Goal: Task Accomplishment & Management: Complete application form

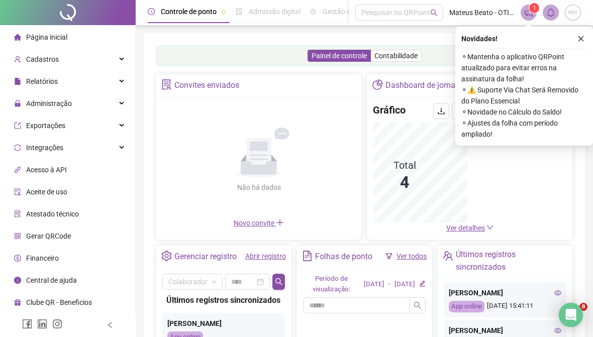
click at [112, 111] on div "Administração" at bounding box center [67, 103] width 131 height 20
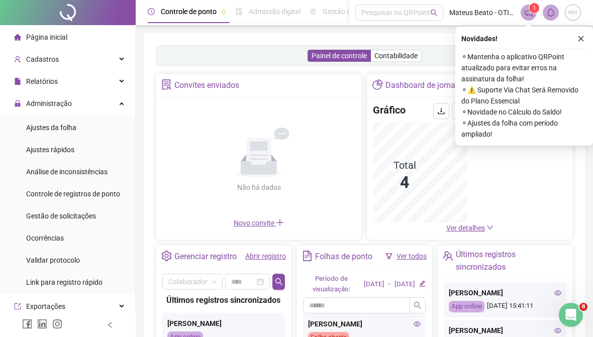
click at [80, 127] on li "Ajustes da folha" at bounding box center [67, 128] width 131 height 20
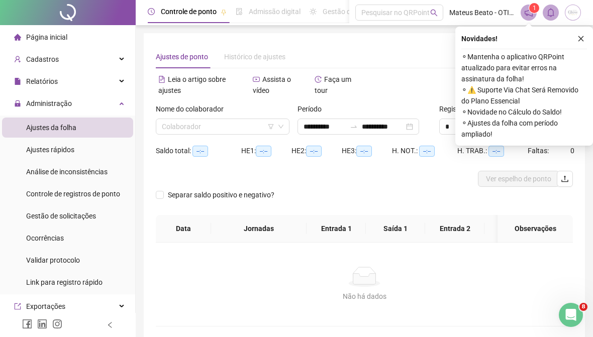
type input "**********"
click at [367, 125] on input "**********" at bounding box center [383, 126] width 42 height 11
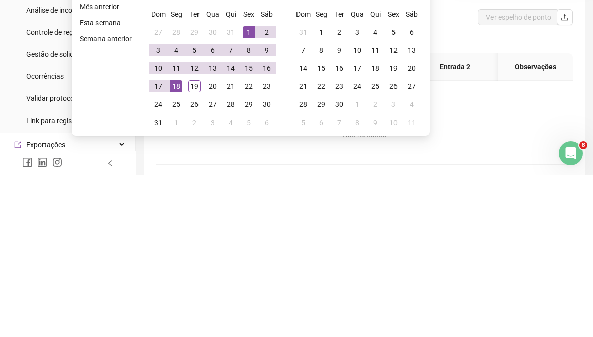
click at [176, 242] on div "18" at bounding box center [176, 248] width 12 height 12
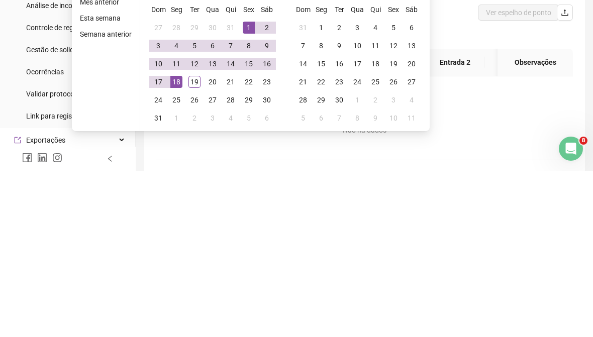
click at [269, 221] on td "16" at bounding box center [267, 230] width 18 height 18
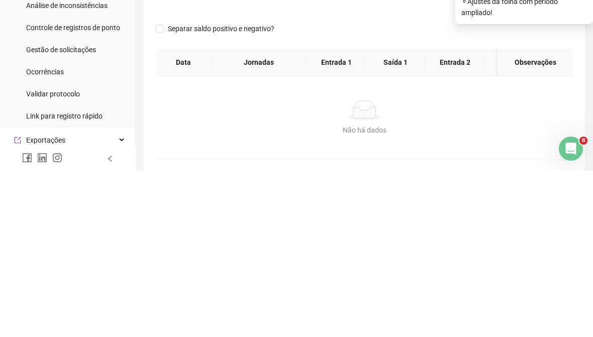
scroll to position [45, 0]
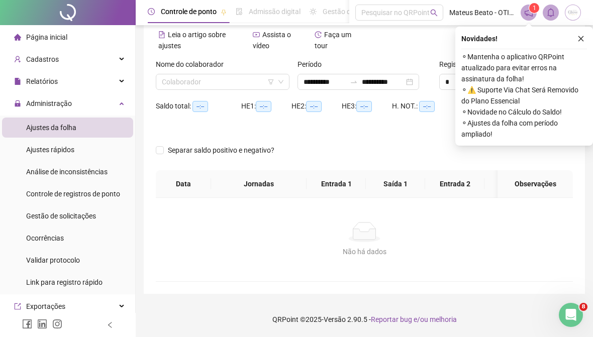
click at [359, 77] on div "**********" at bounding box center [359, 82] width 122 height 16
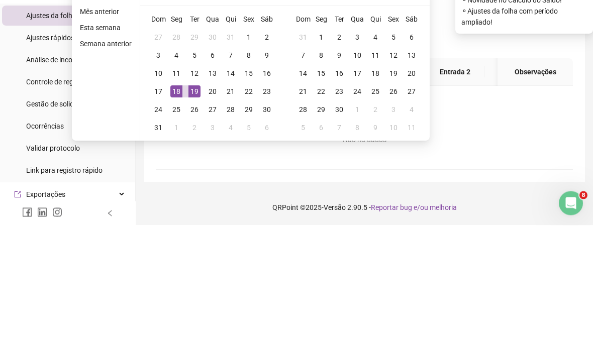
click at [196, 198] on div "19" at bounding box center [194, 204] width 12 height 12
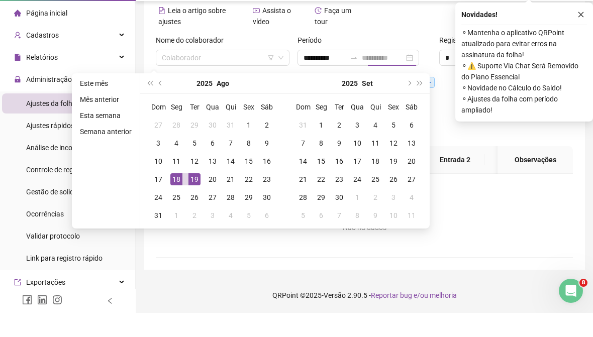
click at [418, 32] on div "Alternar para versão lite" at bounding box center [468, 45] width 209 height 27
type input "**********"
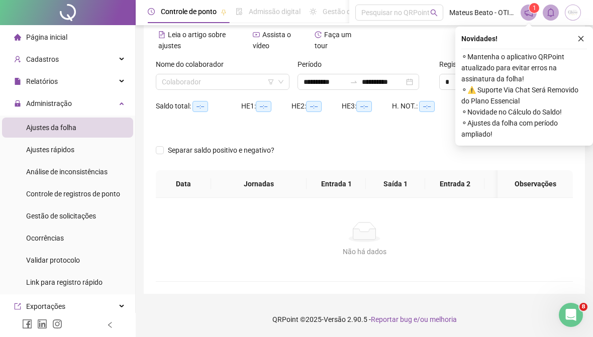
click at [364, 89] on div "**********" at bounding box center [359, 82] width 122 height 16
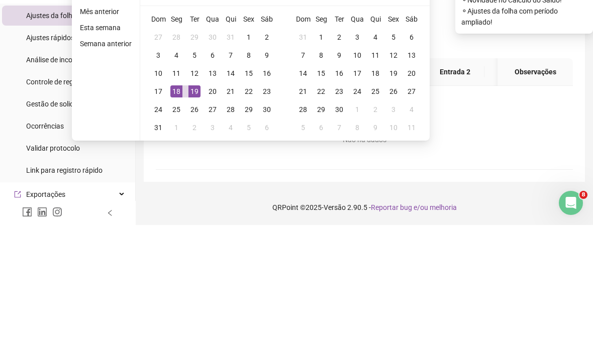
type input "**********"
click at [263, 179] on div "16" at bounding box center [267, 185] width 12 height 12
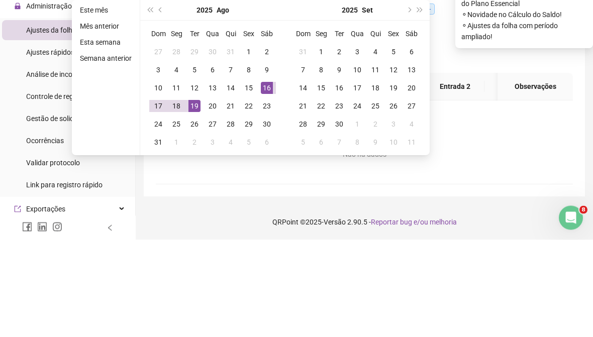
click at [196, 198] on div "19" at bounding box center [194, 204] width 12 height 12
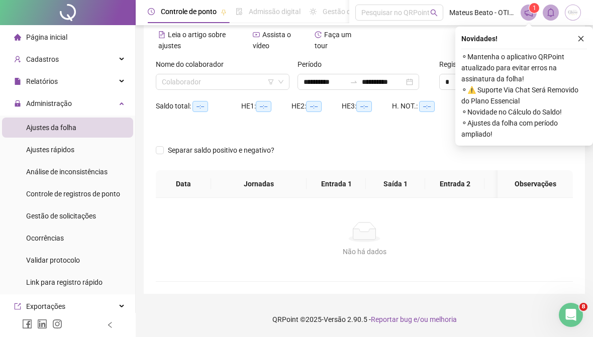
click at [234, 88] on input "search" at bounding box center [218, 81] width 113 height 15
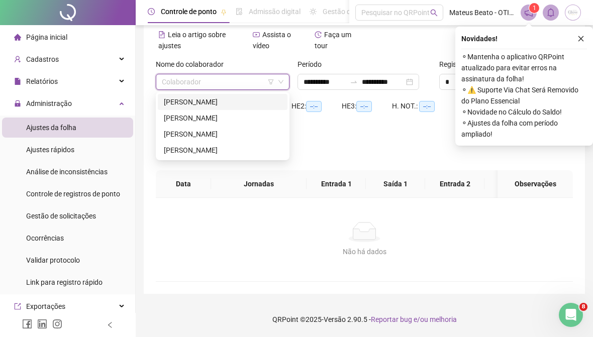
click at [262, 107] on div "[PERSON_NAME]" at bounding box center [223, 101] width 118 height 11
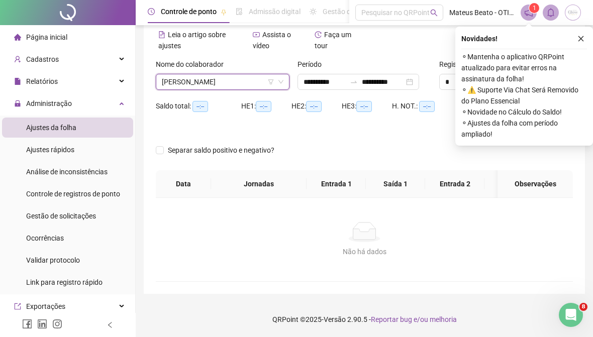
click at [577, 43] on button "button" at bounding box center [581, 39] width 12 height 12
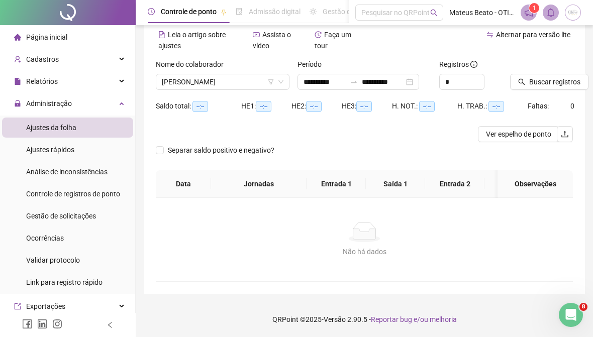
click at [564, 79] on span "Buscar registros" at bounding box center [554, 81] width 51 height 11
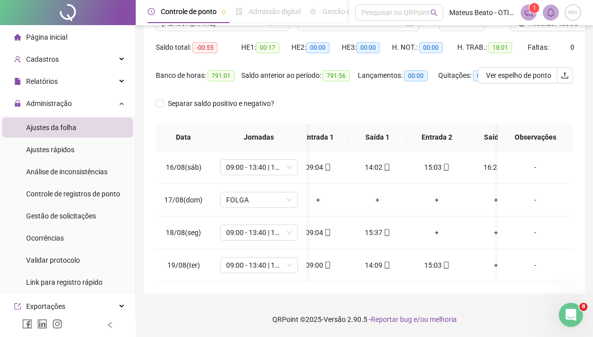
scroll to position [0, 19]
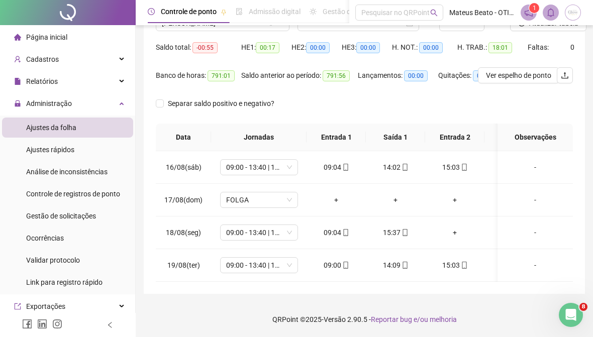
click at [457, 233] on div "+" at bounding box center [454, 232] width 43 height 11
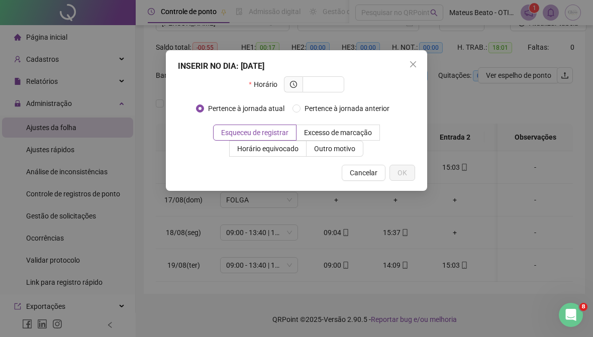
click at [378, 298] on div "INSERIR NO DIA : [DATE] Horário Pertence à jornada atual Pertence à jornada ant…" at bounding box center [296, 168] width 593 height 337
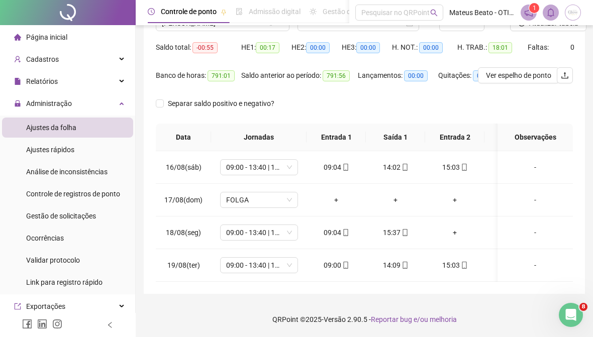
click at [379, 298] on div "**********" at bounding box center [364, 116] width 457 height 441
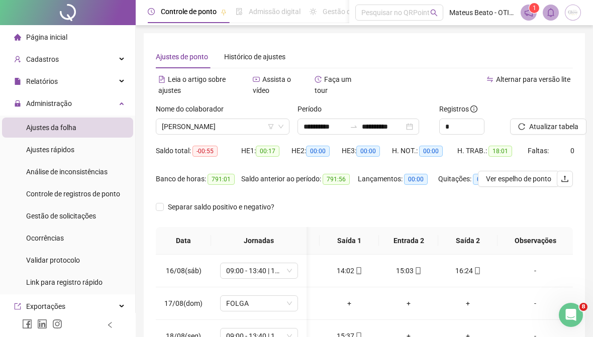
click at [250, 130] on span "[PERSON_NAME]" at bounding box center [223, 126] width 122 height 15
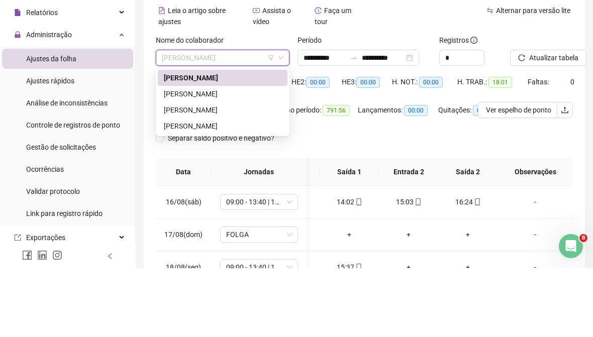
click at [266, 155] on div "[PERSON_NAME]" at bounding box center [223, 163] width 130 height 16
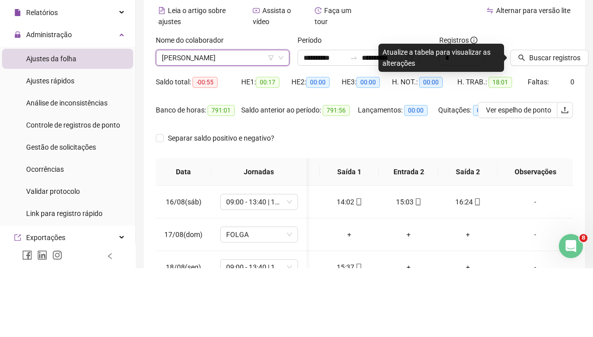
click at [571, 121] on span "Buscar registros" at bounding box center [554, 126] width 51 height 11
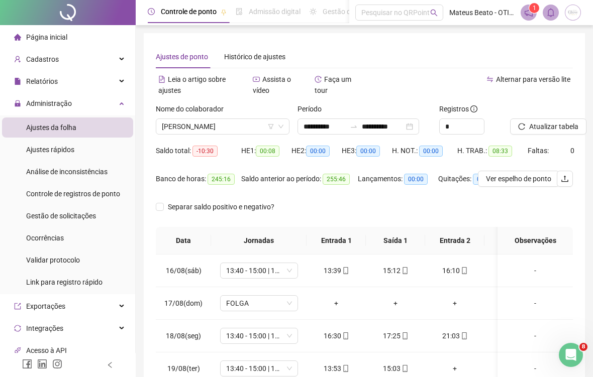
click at [228, 126] on span "[PERSON_NAME]" at bounding box center [223, 126] width 122 height 15
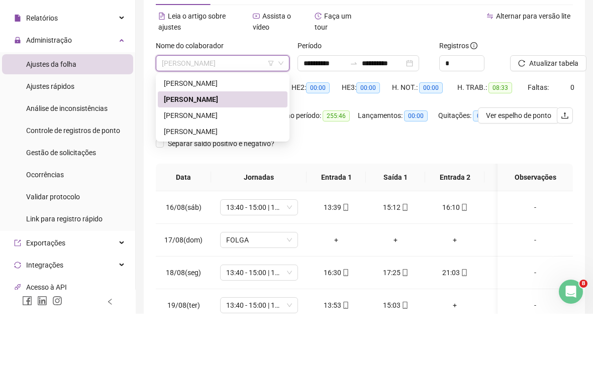
click at [255, 173] on div "[PERSON_NAME]" at bounding box center [223, 178] width 118 height 11
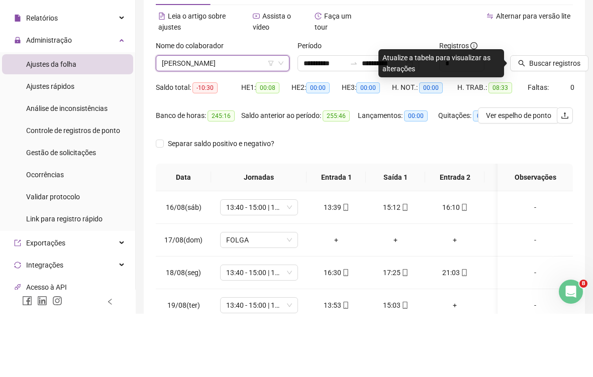
click at [565, 119] on button "Buscar registros" at bounding box center [549, 127] width 78 height 16
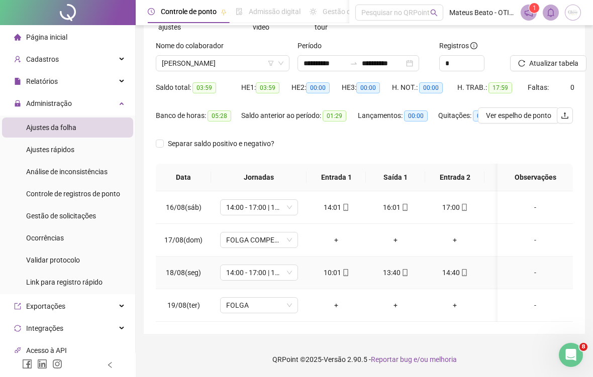
click at [261, 272] on span "14:00 - 17:00 | 18:00 - 22:00" at bounding box center [259, 272] width 66 height 15
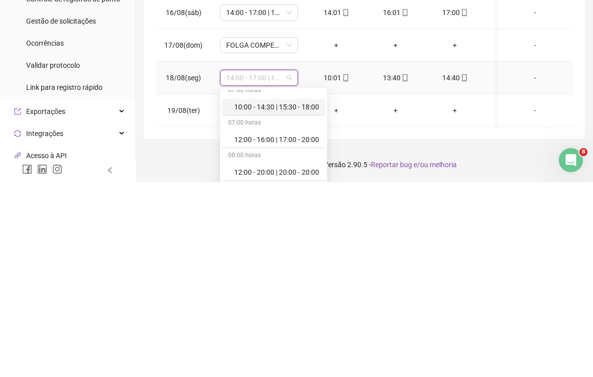
click at [304, 297] on div "10:00 - 14:30 | 15:30 - 18:00" at bounding box center [276, 302] width 85 height 11
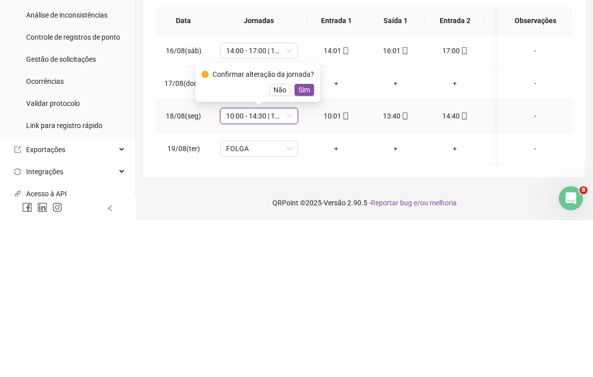
click at [310, 241] on span "Sim" at bounding box center [305, 246] width 12 height 11
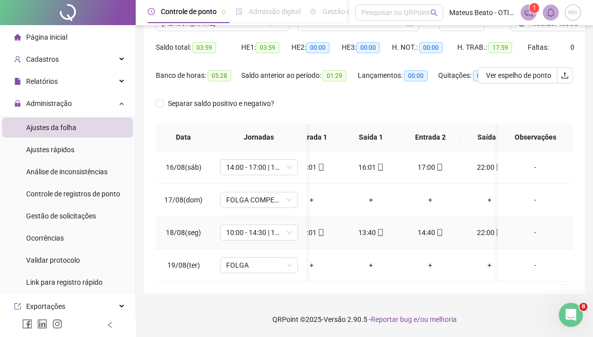
scroll to position [0, 29]
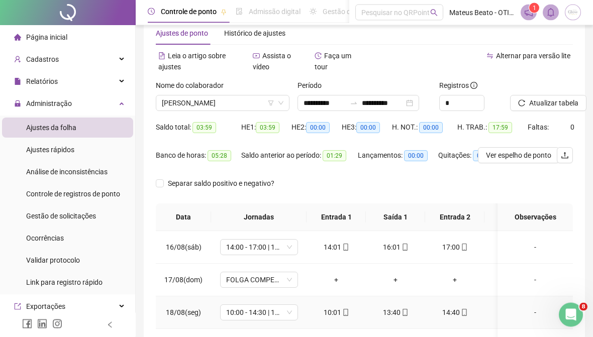
click at [253, 106] on span "[PERSON_NAME]" at bounding box center [223, 103] width 122 height 15
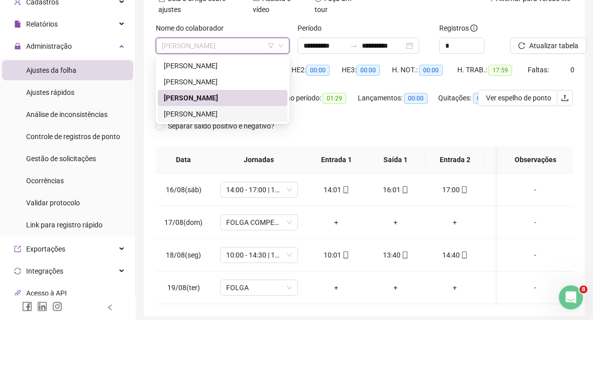
click at [265, 166] on div "[PERSON_NAME]" at bounding box center [223, 171] width 118 height 11
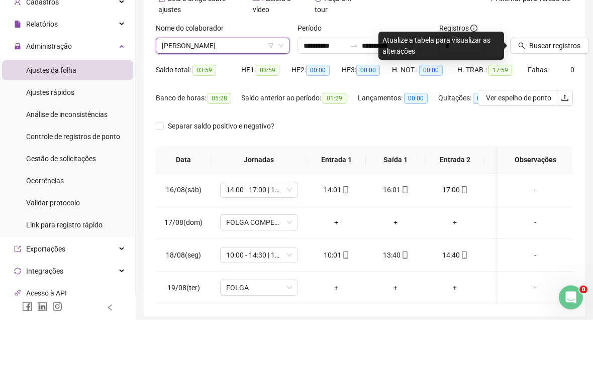
click at [564, 98] on span "Buscar registros" at bounding box center [554, 103] width 51 height 11
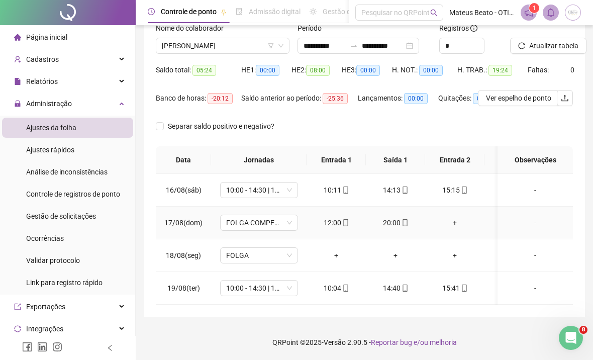
click at [271, 230] on span "FOLGA COMPENSATÓRIA" at bounding box center [259, 222] width 66 height 15
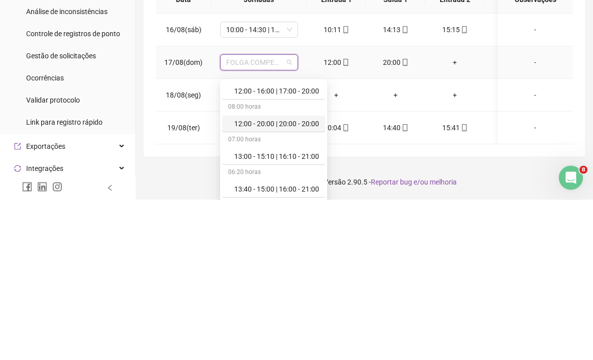
click at [316, 278] on div "12:00 - 20:00 | 20:00 - 20:00" at bounding box center [276, 283] width 85 height 11
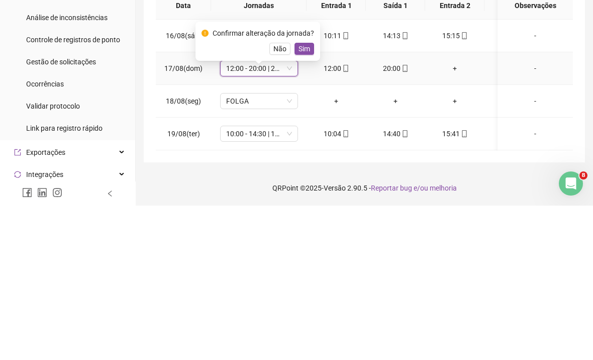
click at [310, 198] on span "Sim" at bounding box center [305, 203] width 12 height 11
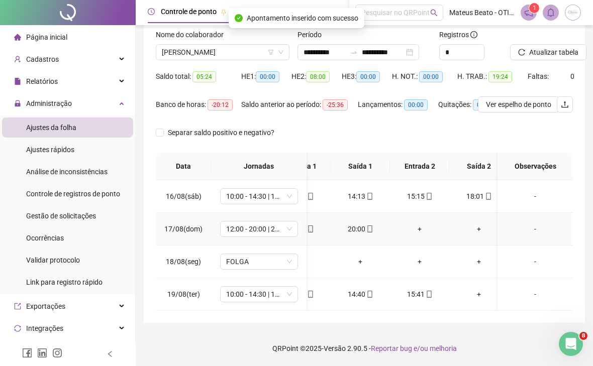
click at [421, 234] on div "+" at bounding box center [419, 229] width 43 height 11
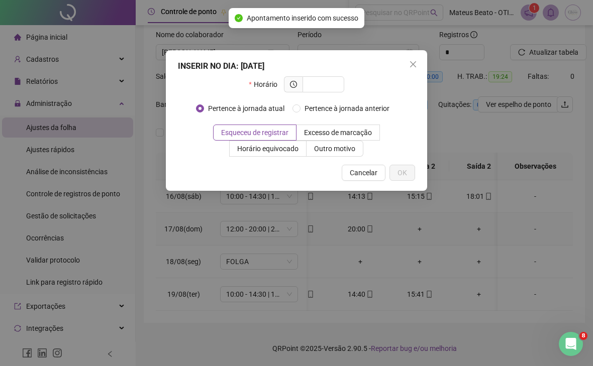
click at [333, 87] on input "text" at bounding box center [323, 84] width 28 height 11
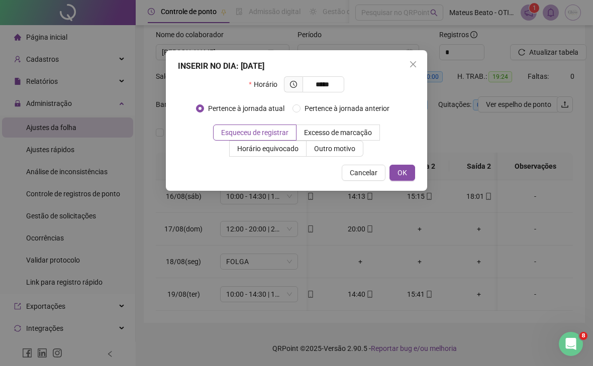
type input "*****"
click at [412, 98] on div "Horário *****" at bounding box center [296, 88] width 237 height 24
click at [405, 169] on span "OK" at bounding box center [403, 172] width 10 height 11
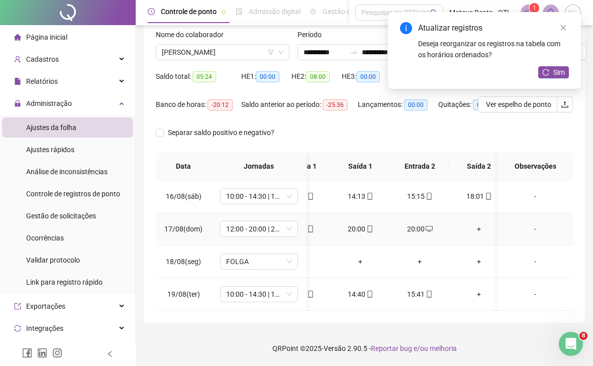
click at [479, 232] on div "+" at bounding box center [478, 229] width 43 height 11
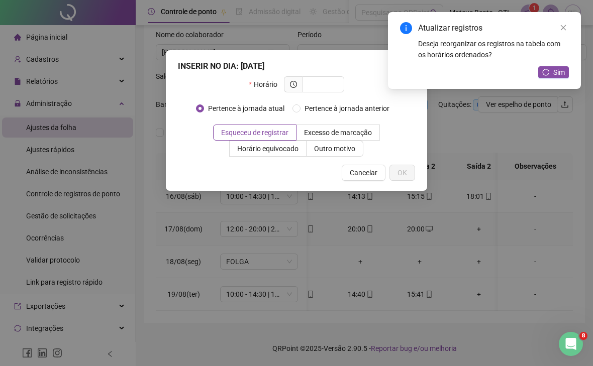
click at [321, 82] on input "text" at bounding box center [323, 84] width 28 height 11
type input "*****"
click at [378, 72] on div "INSERIR NO DIA : [DATE]" at bounding box center [296, 66] width 237 height 12
click at [407, 176] on span "OK" at bounding box center [403, 172] width 10 height 11
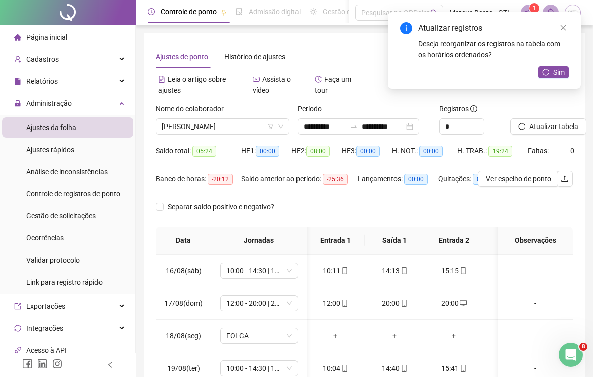
click at [243, 124] on span "[PERSON_NAME]" at bounding box center [223, 126] width 122 height 15
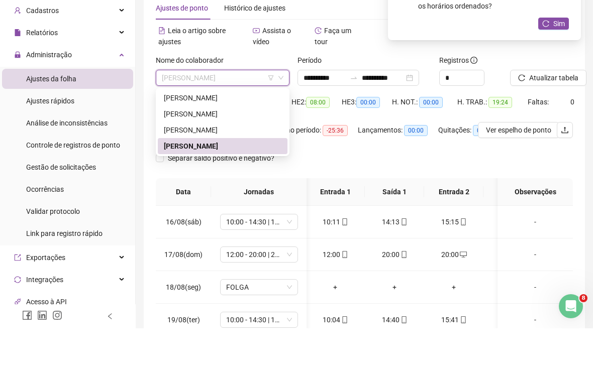
click at [263, 141] on div "[PERSON_NAME]" at bounding box center [223, 146] width 118 height 11
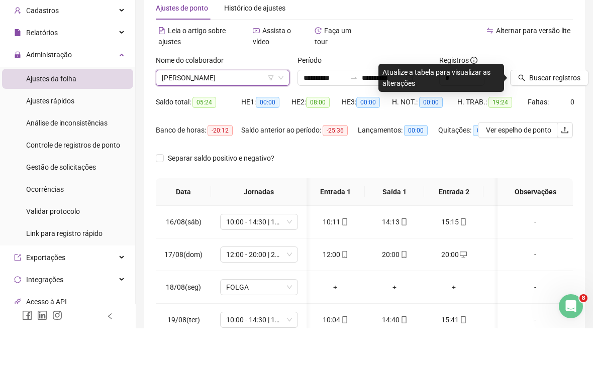
click at [556, 121] on span "Buscar registros" at bounding box center [554, 126] width 51 height 11
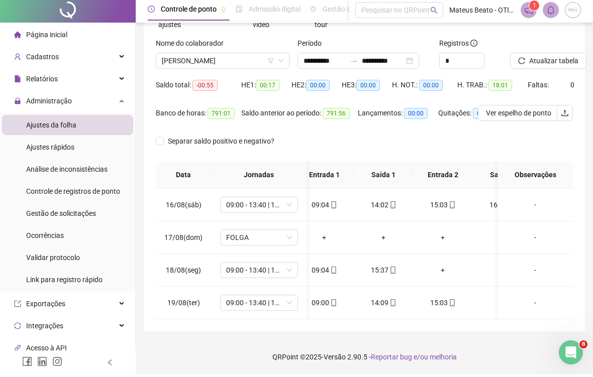
click at [310, 235] on div "+" at bounding box center [324, 240] width 43 height 11
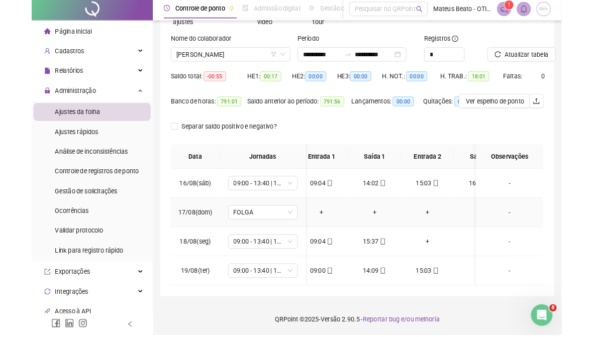
scroll to position [110, 0]
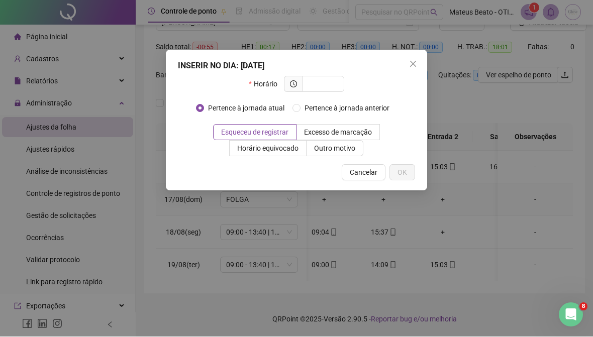
click at [420, 63] on span "Close" at bounding box center [413, 64] width 16 height 8
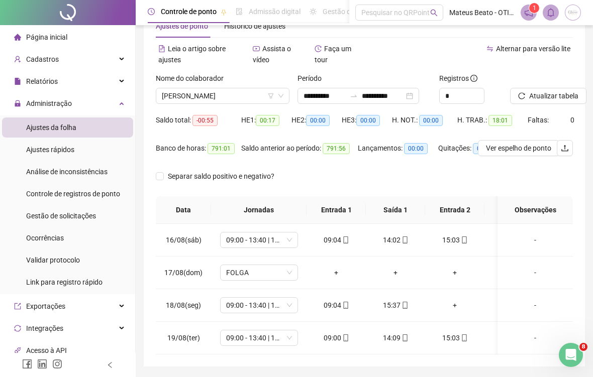
scroll to position [0, 34]
click at [191, 89] on span "[PERSON_NAME]" at bounding box center [223, 95] width 122 height 15
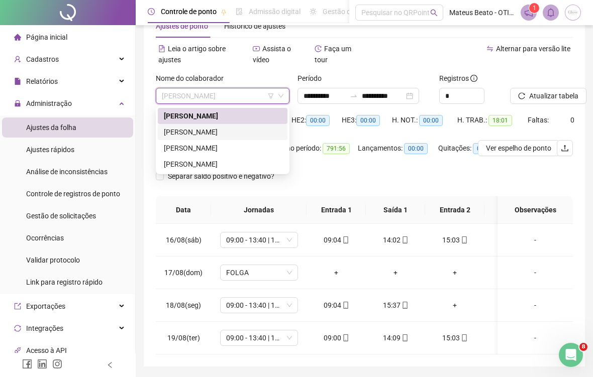
click at [185, 132] on div "[PERSON_NAME]" at bounding box center [223, 132] width 118 height 11
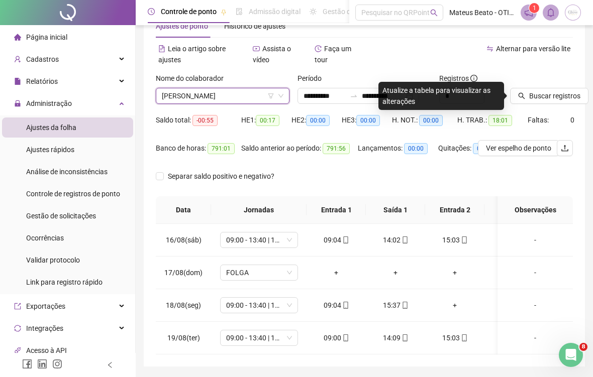
click at [577, 99] on span "Buscar registros" at bounding box center [554, 95] width 51 height 11
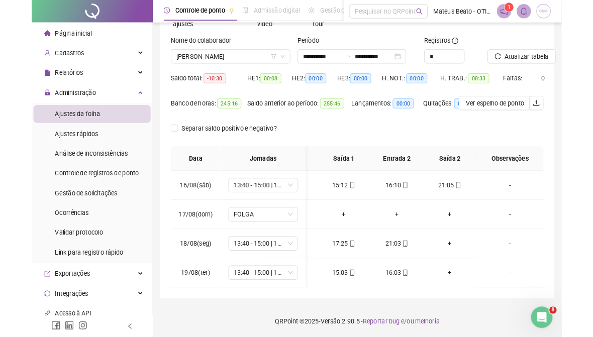
scroll to position [85, 0]
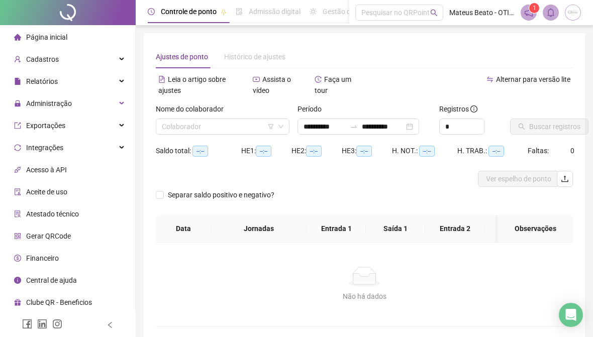
type input "**********"
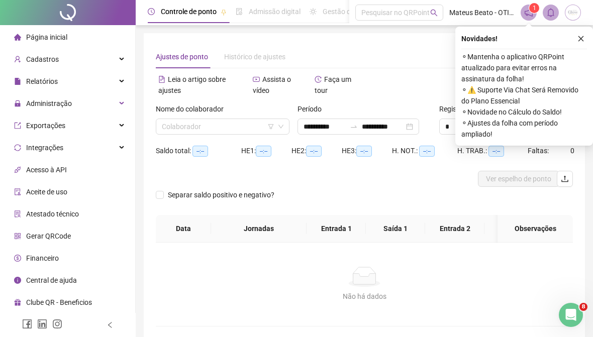
click at [261, 120] on input "search" at bounding box center [218, 126] width 113 height 15
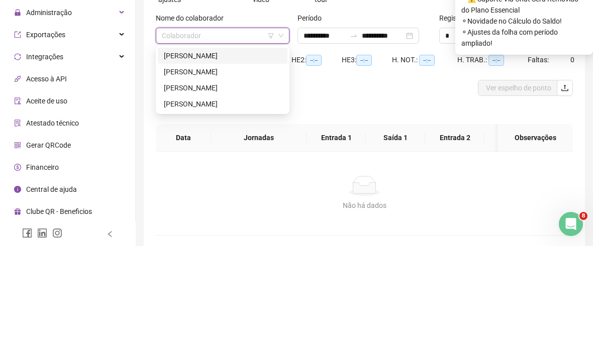
click at [271, 141] on div "[PERSON_NAME]" at bounding box center [223, 146] width 118 height 11
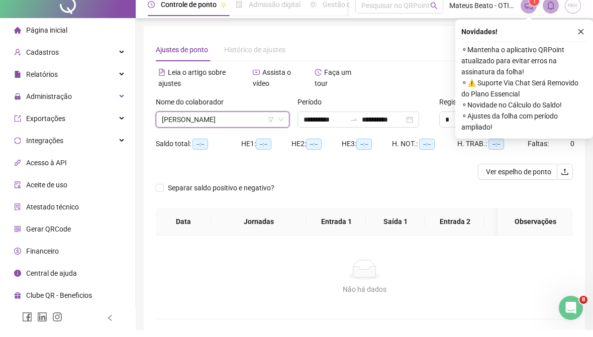
click at [579, 35] on icon "close" at bounding box center [580, 38] width 7 height 7
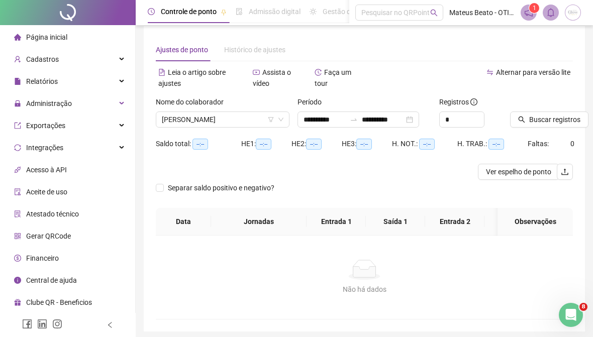
click at [567, 124] on span "Buscar registros" at bounding box center [554, 119] width 51 height 11
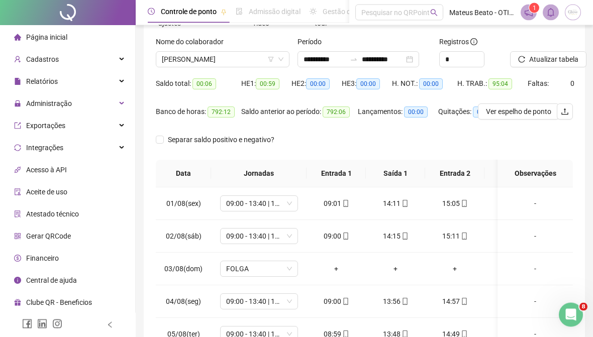
scroll to position [43, 0]
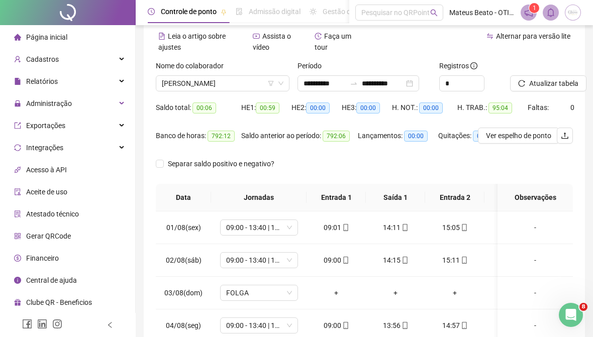
click at [358, 79] on icon "swap-right" at bounding box center [354, 83] width 8 height 8
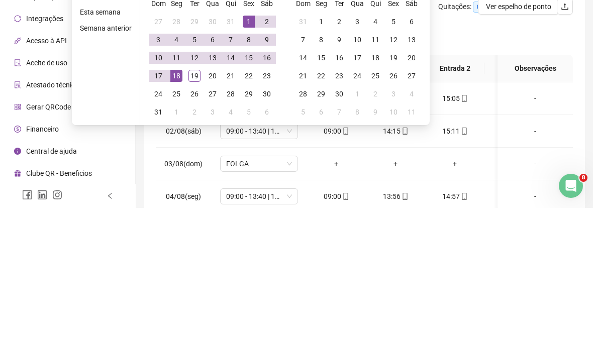
type input "**********"
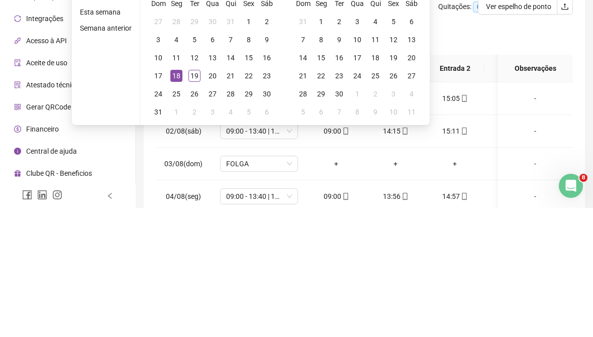
click at [174, 199] on div "18" at bounding box center [176, 205] width 12 height 12
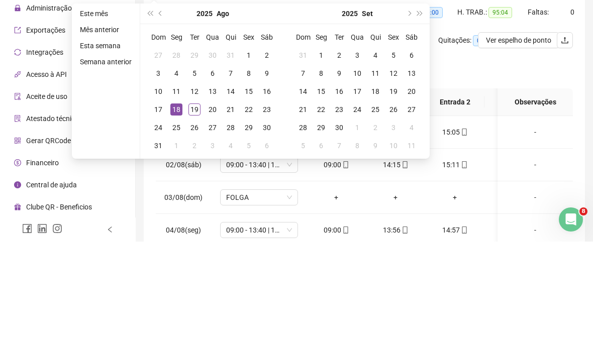
type input "**********"
click at [197, 199] on div "19" at bounding box center [194, 205] width 12 height 12
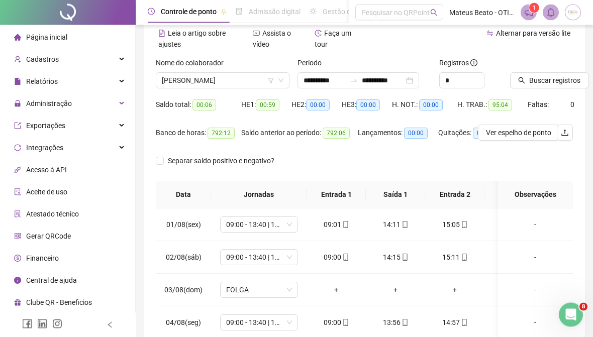
scroll to position [47, 0]
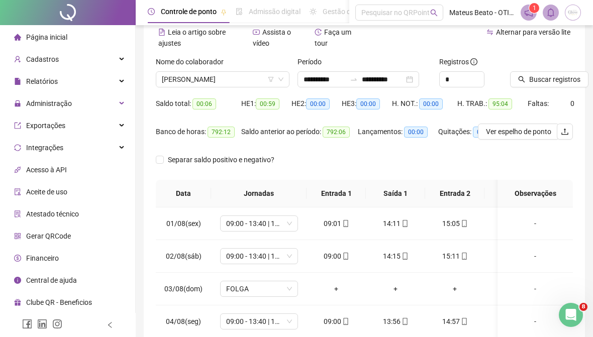
click at [571, 72] on button "Buscar registros" at bounding box center [549, 79] width 78 height 16
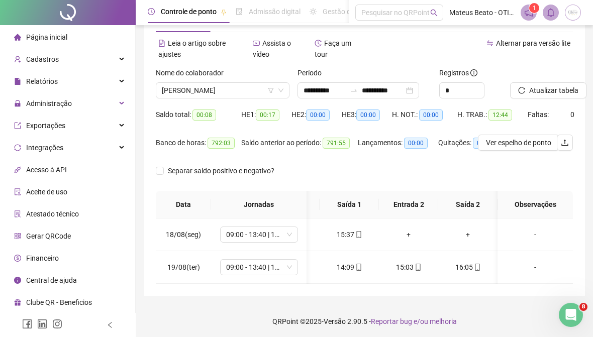
scroll to position [0, 0]
